Goal: Use online tool/utility: Utilize a website feature to perform a specific function

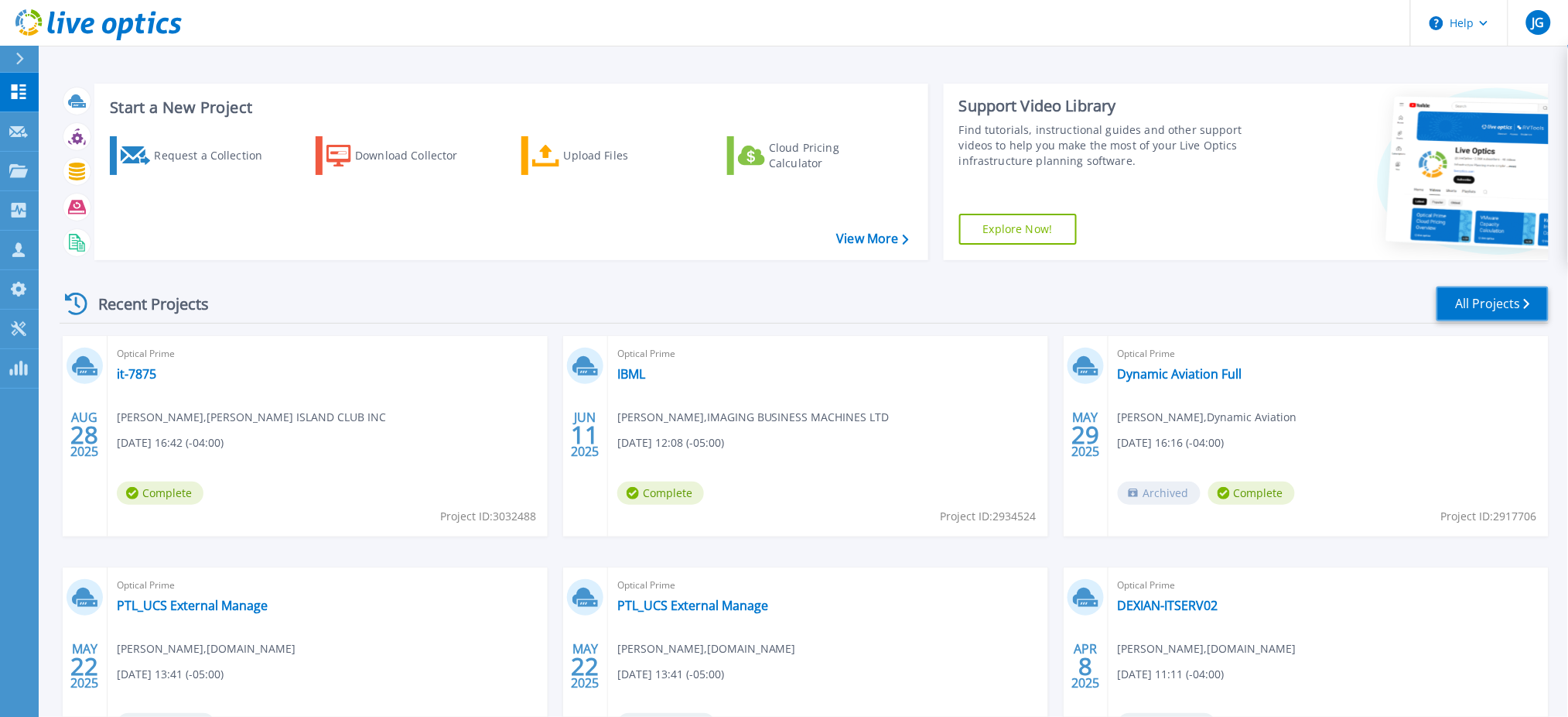
click at [1460, 307] on link "All Projects" at bounding box center [1493, 304] width 112 height 35
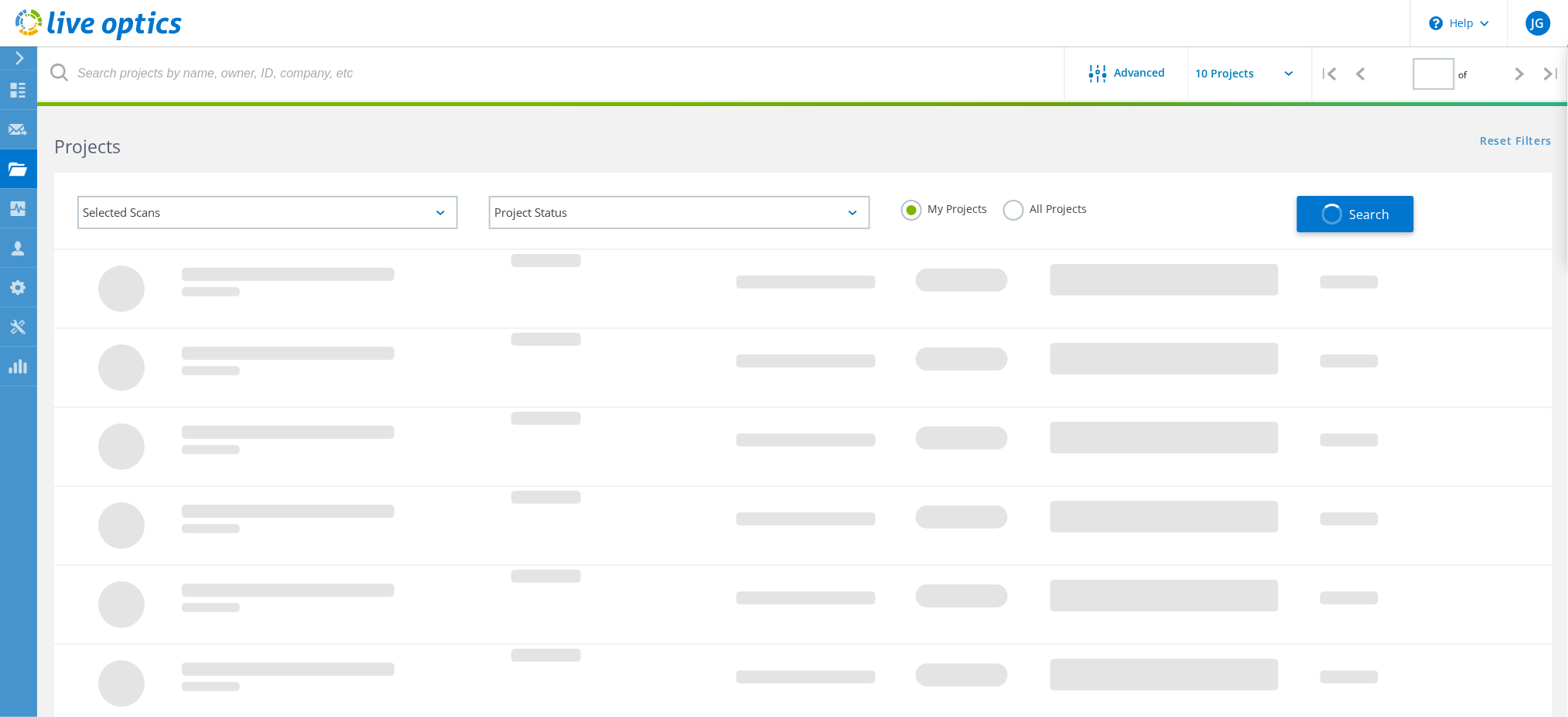
type input "1"
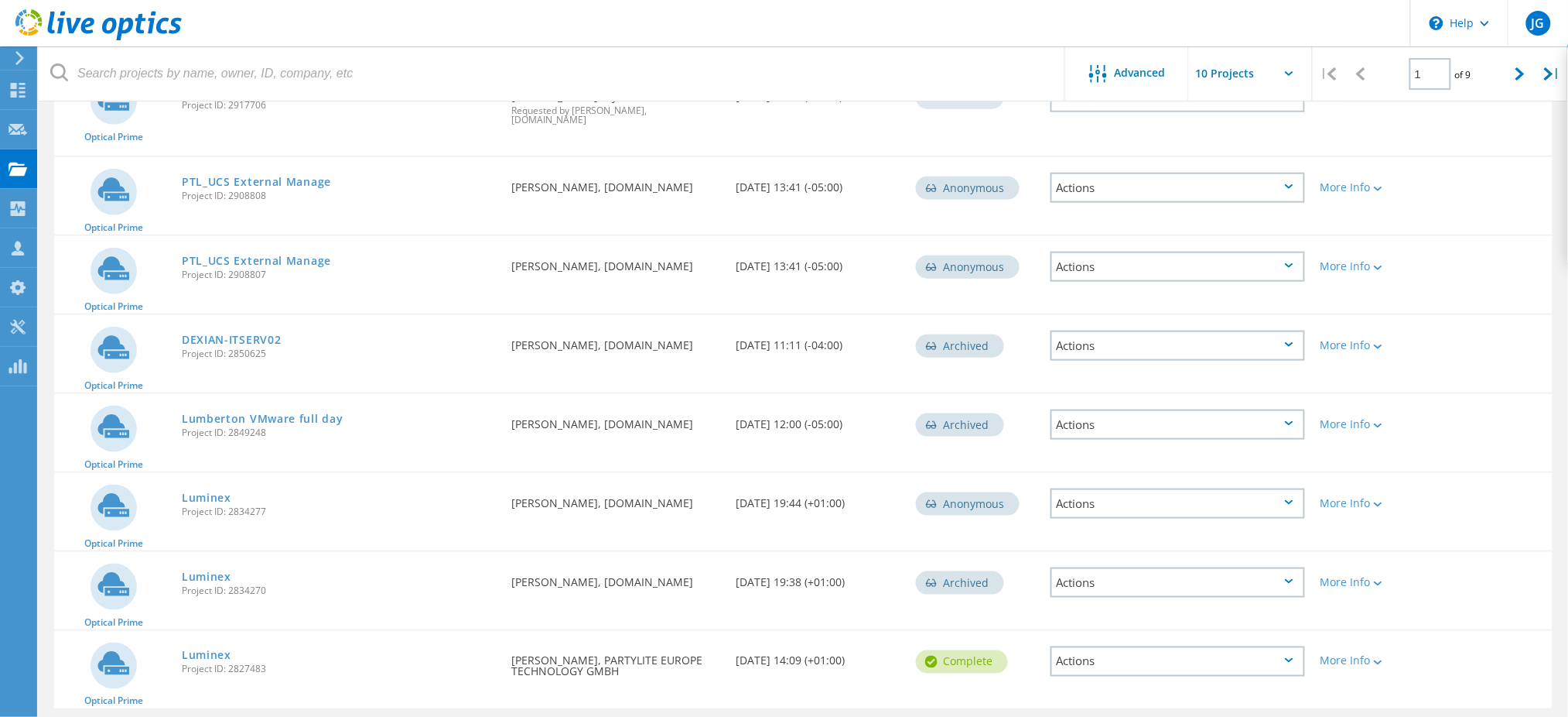
scroll to position [438, 0]
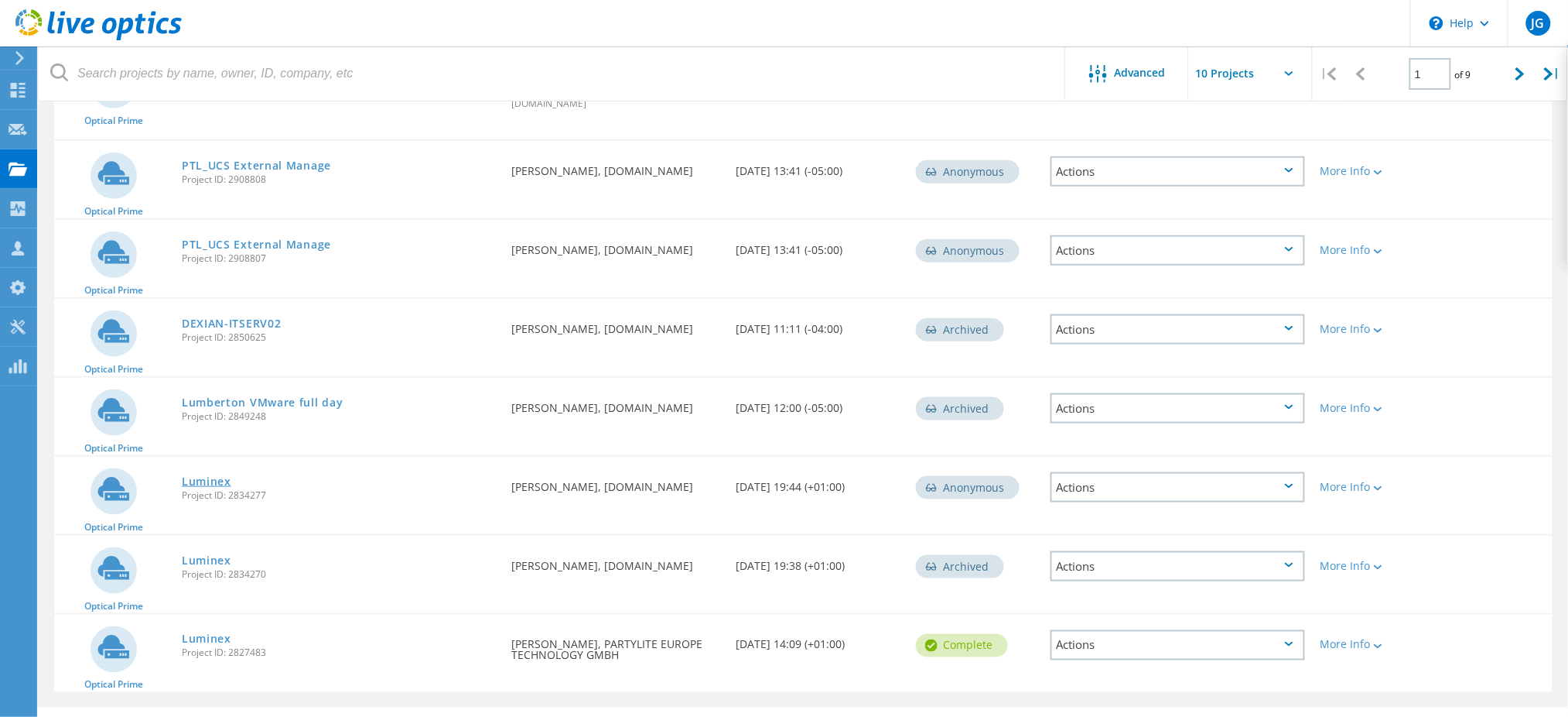
click at [204, 476] on link "Luminex" at bounding box center [207, 481] width 50 height 10
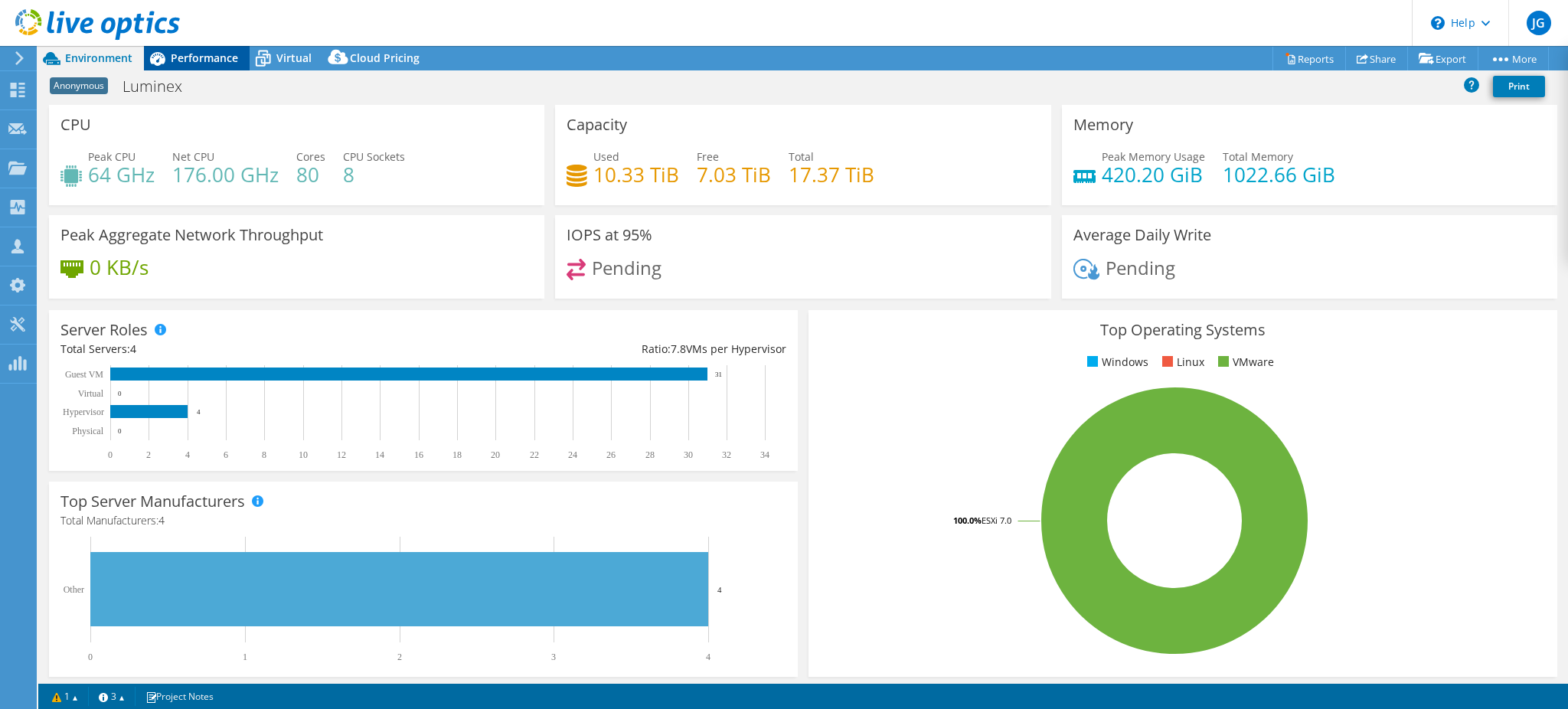
click at [193, 51] on span "Performance" at bounding box center [204, 58] width 68 height 14
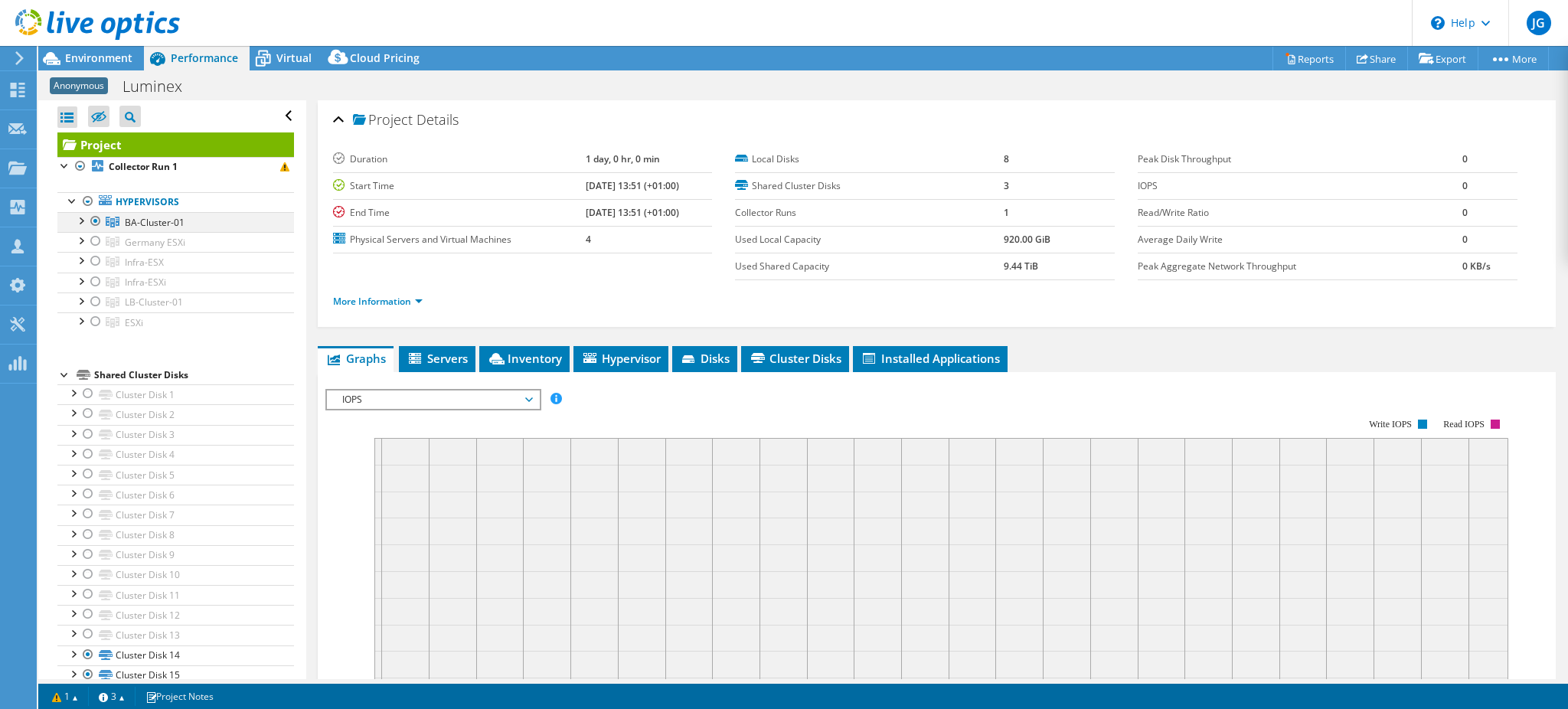
click at [76, 220] on div at bounding box center [80, 219] width 15 height 15
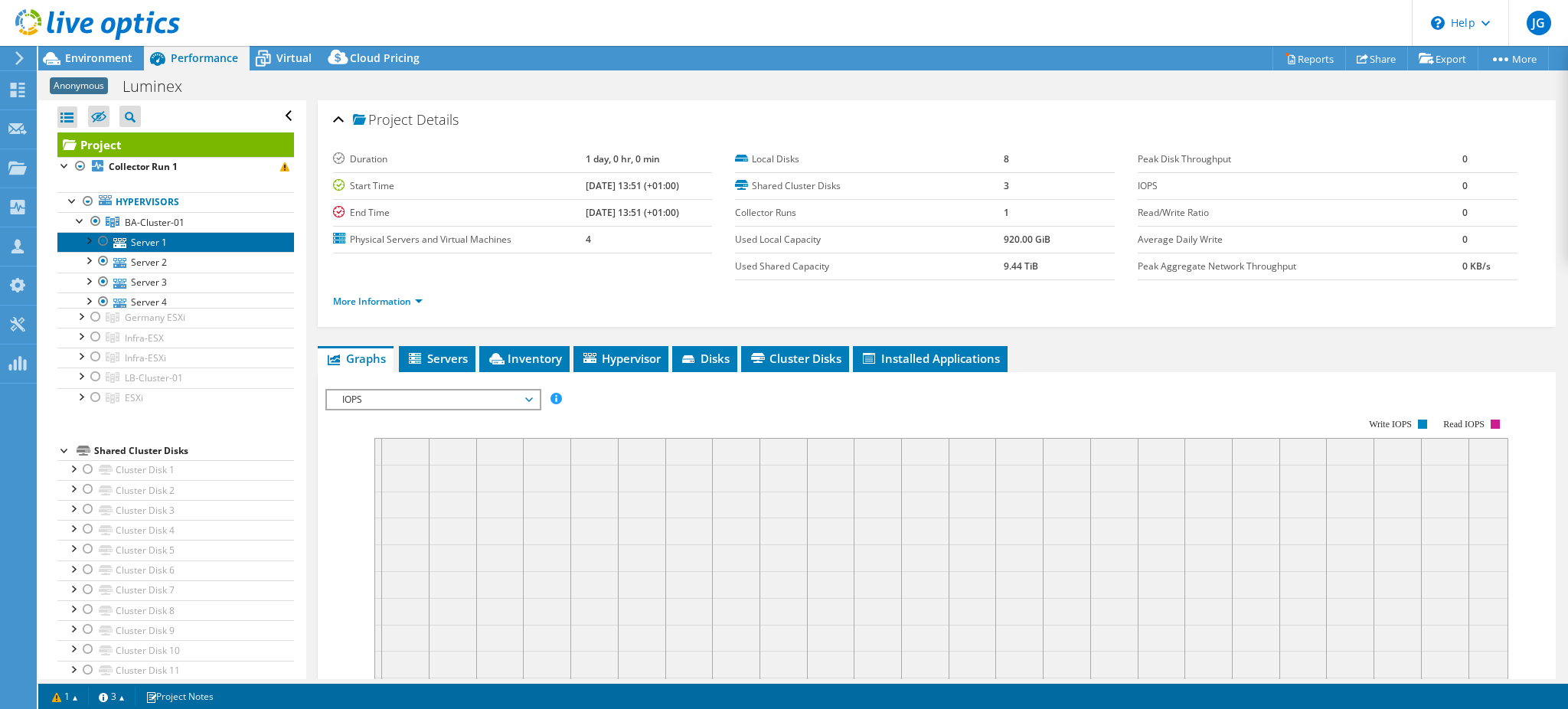
click at [135, 240] on link "Server 1" at bounding box center [176, 241] width 237 height 20
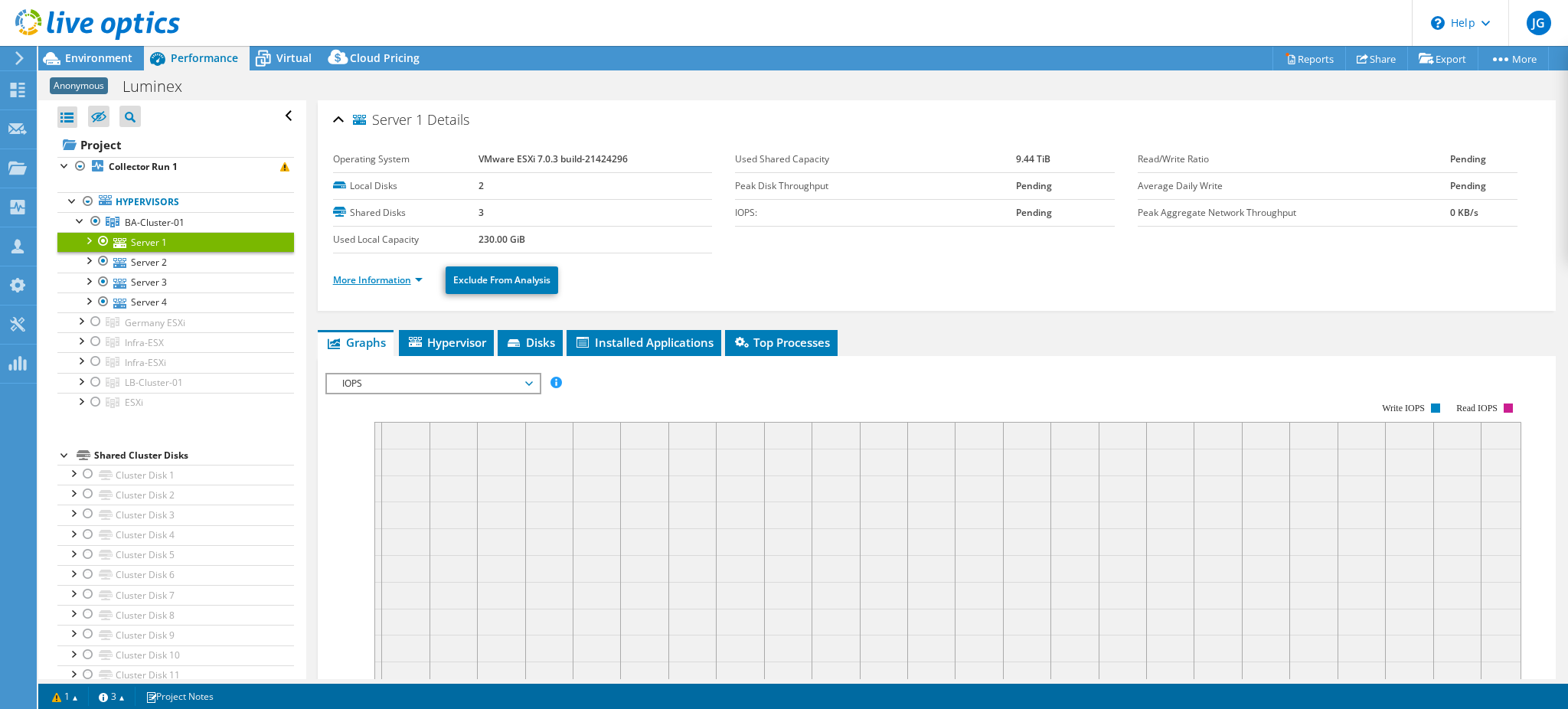
click at [391, 279] on link "More Information" at bounding box center [377, 279] width 90 height 13
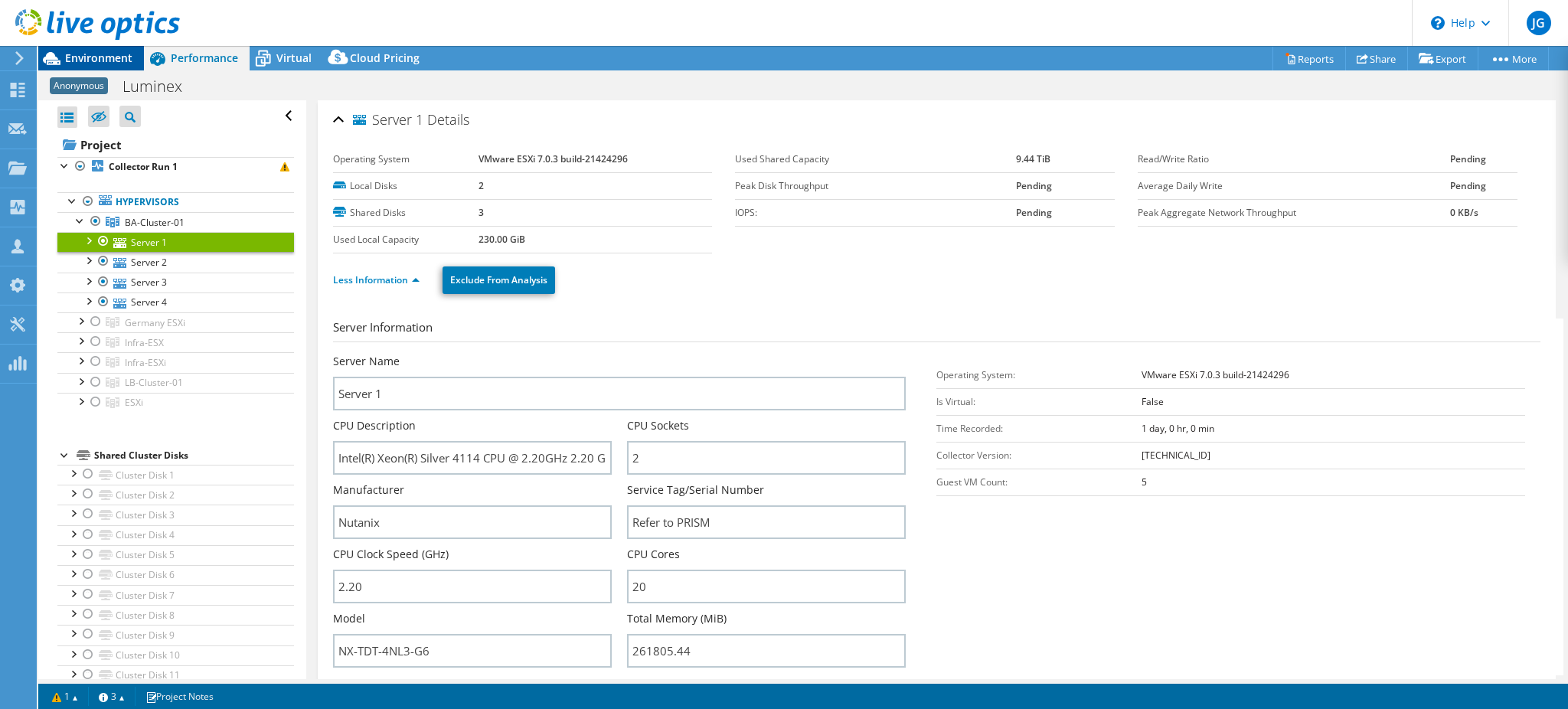
click at [91, 59] on span "Environment" at bounding box center [98, 58] width 68 height 14
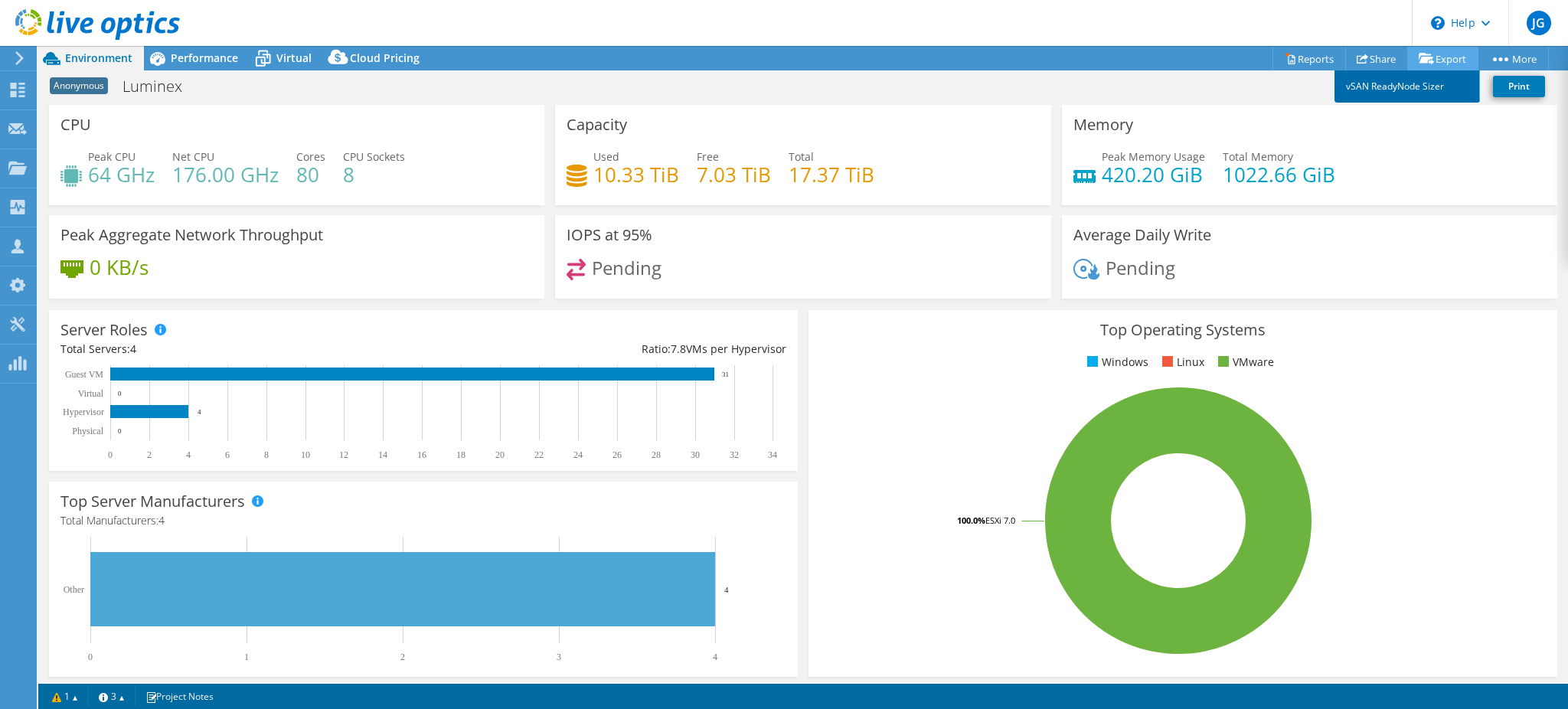
click at [1415, 82] on link "vSAN ReadyNode Sizer" at bounding box center [1407, 87] width 145 height 32
click at [203, 49] on div "Performance" at bounding box center [196, 58] width 106 height 25
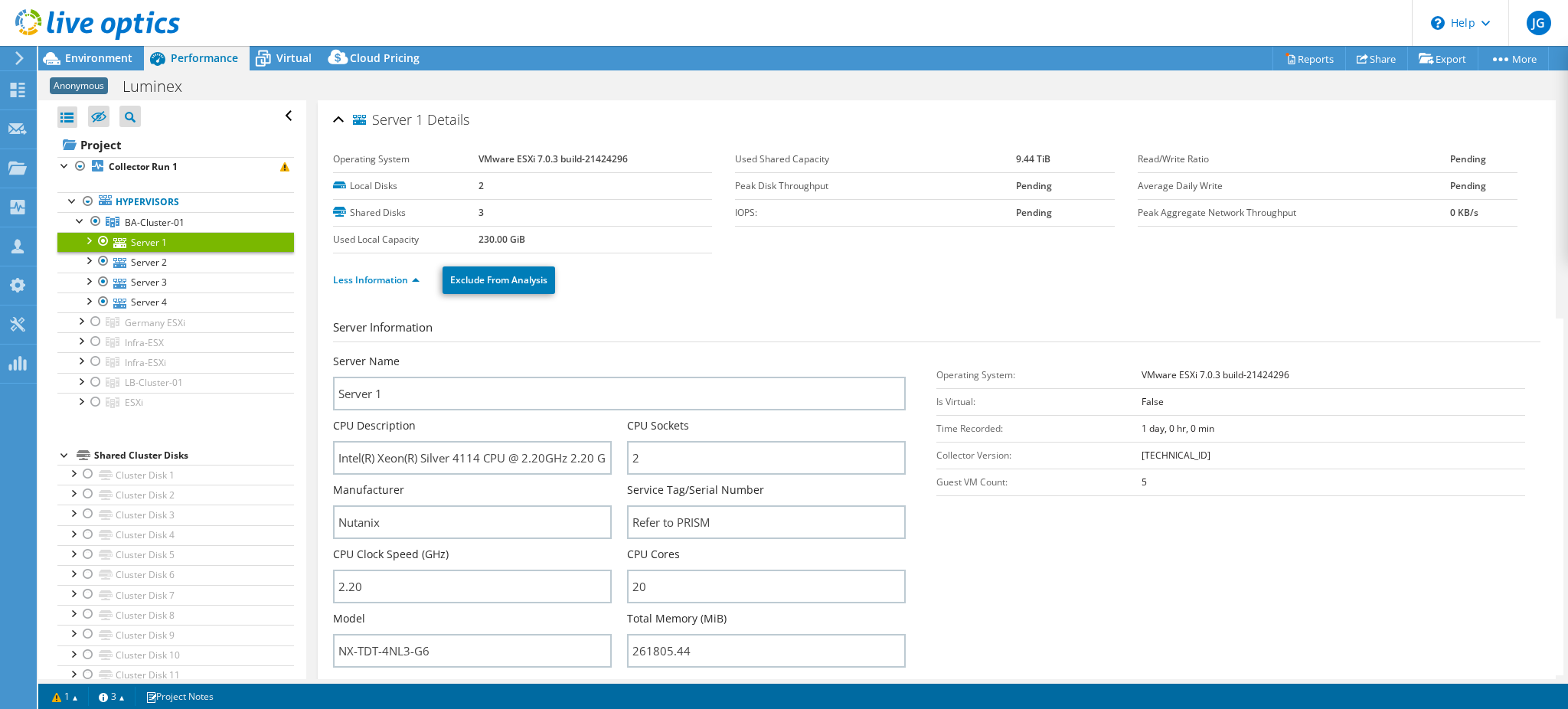
scroll to position [272, 0]
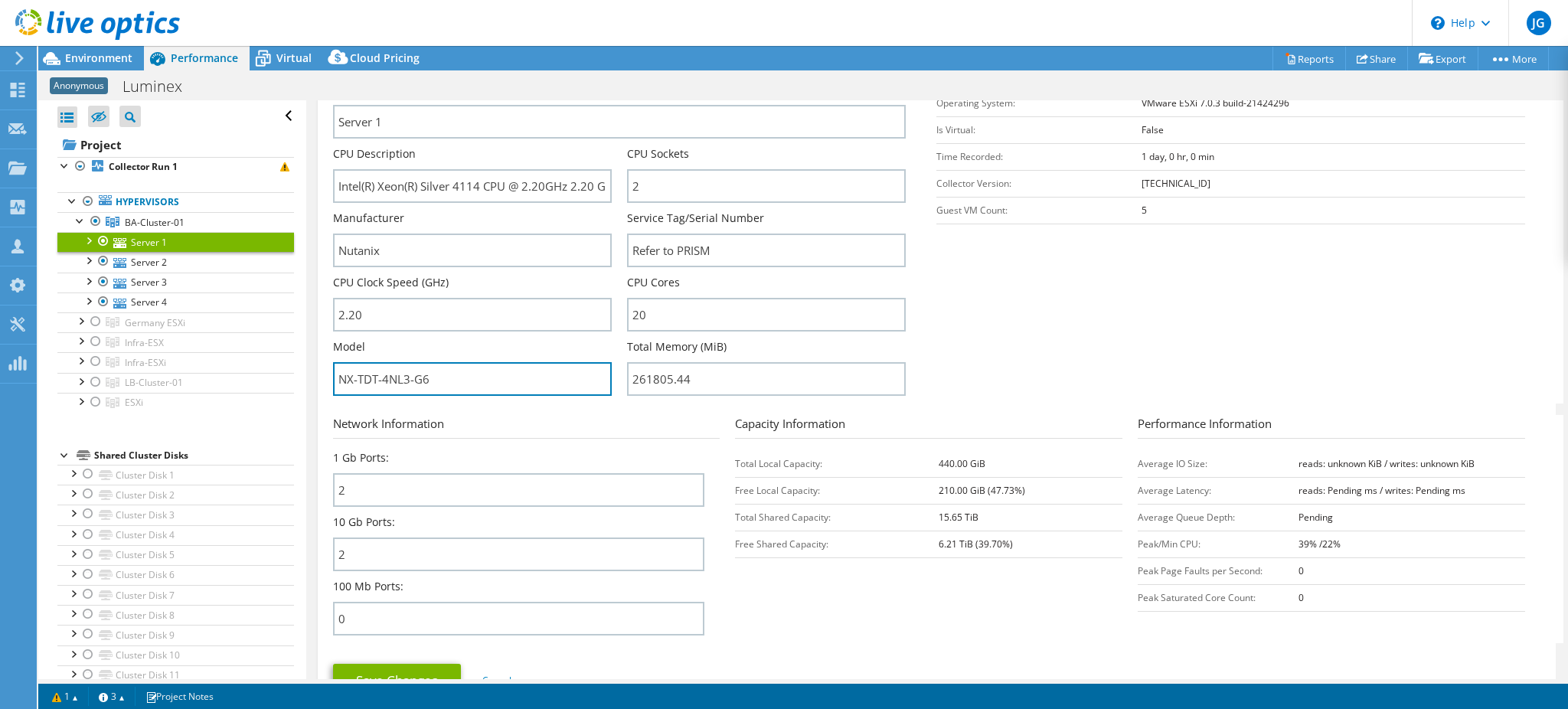
drag, startPoint x: 458, startPoint y: 374, endPoint x: 295, endPoint y: 367, distance: 163.2
click at [253, 360] on div "Open All Close All Hide Excluded Nodes Project Tree Filter" at bounding box center [803, 389] width 1530 height 579
click at [488, 376] on input "NX-TDT-4NL3-G6" at bounding box center [472, 379] width 279 height 33
click at [439, 372] on input "NX-TDT-4NL3-G6" at bounding box center [472, 379] width 279 height 33
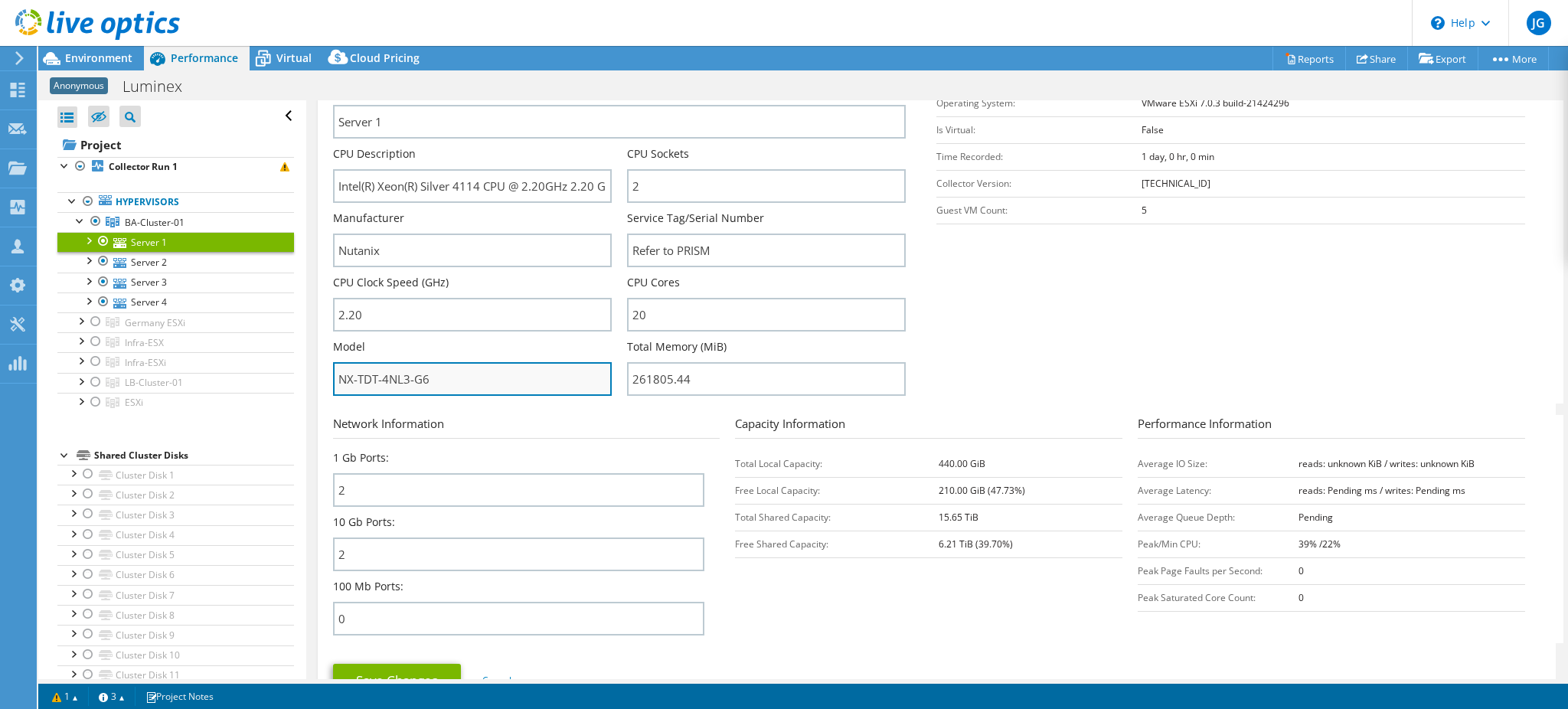
click at [444, 372] on input "NX-TDT-4NL3-G6" at bounding box center [472, 379] width 279 height 33
drag, startPoint x: 430, startPoint y: 372, endPoint x: 353, endPoint y: 368, distance: 77.1
click at [340, 372] on input "NX-TDT-4NL3-G6" at bounding box center [472, 379] width 279 height 33
click at [114, 54] on span "Environment" at bounding box center [98, 58] width 68 height 14
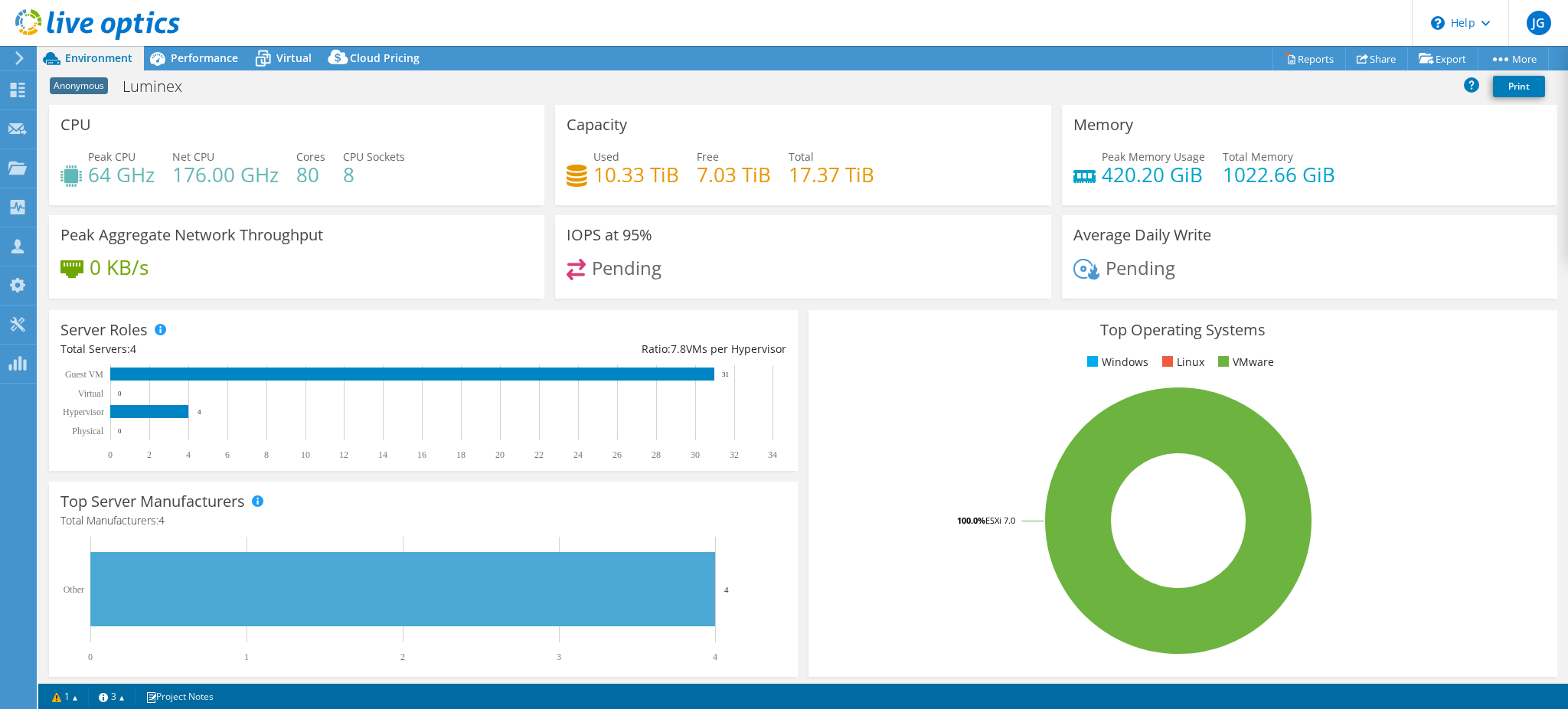
click at [654, 73] on div "Anonymous Luminex Print" at bounding box center [803, 87] width 1530 height 29
